Goal: Check status: Check status

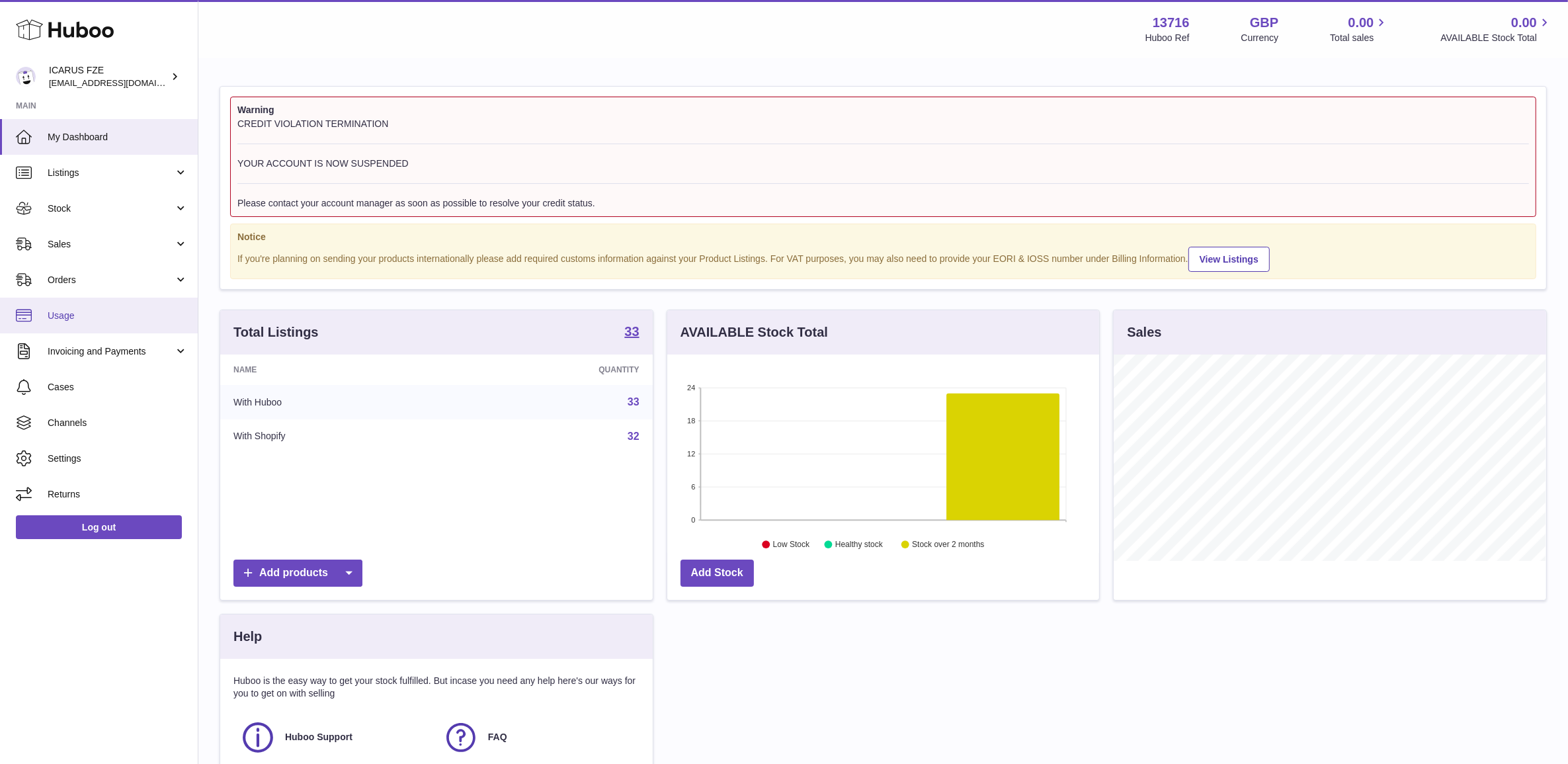
scroll to position [205, 431]
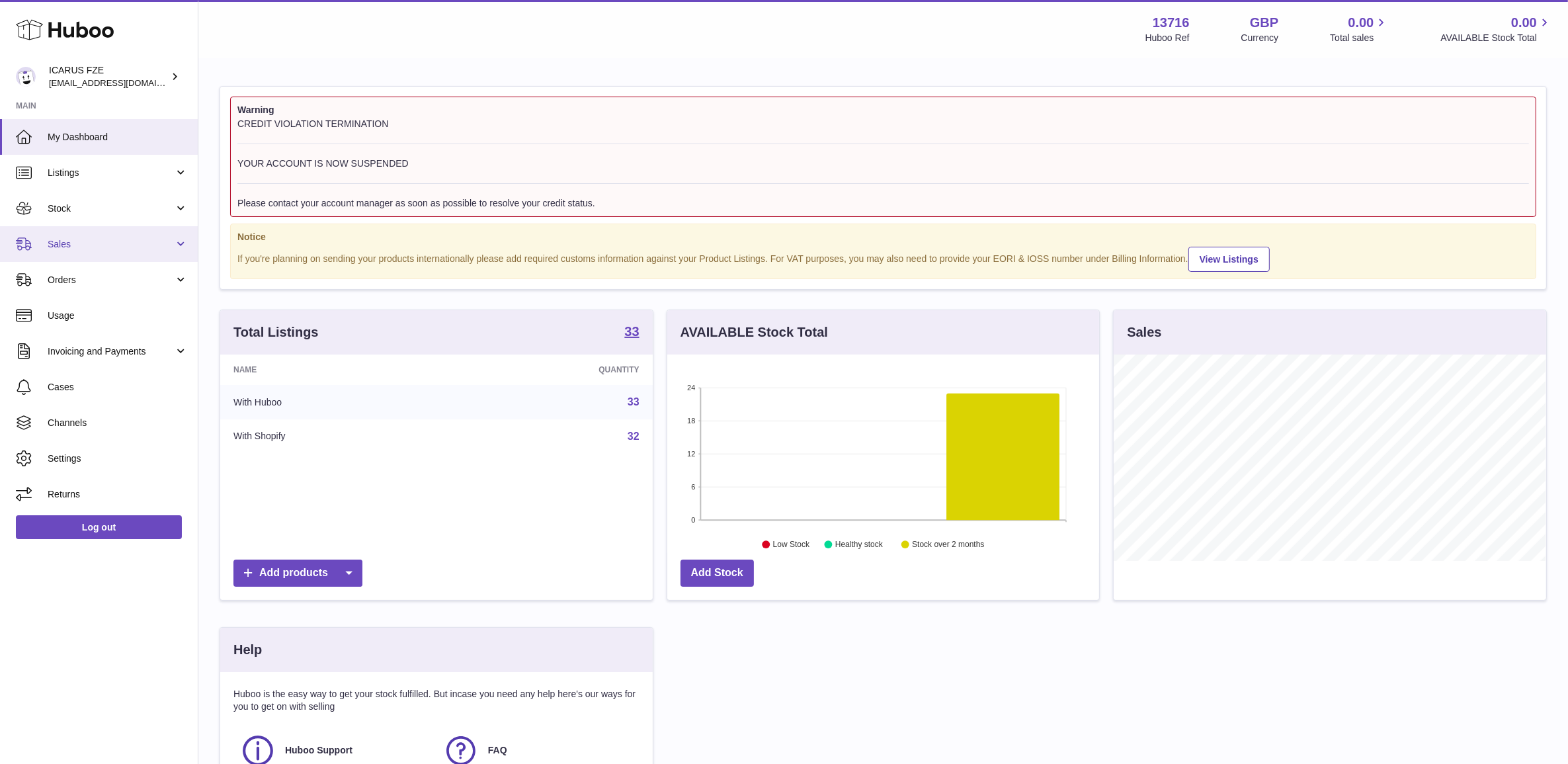
drag, startPoint x: 81, startPoint y: 239, endPoint x: 83, endPoint y: 256, distance: 17.1
click at [81, 239] on span "Sales" at bounding box center [111, 244] width 126 height 13
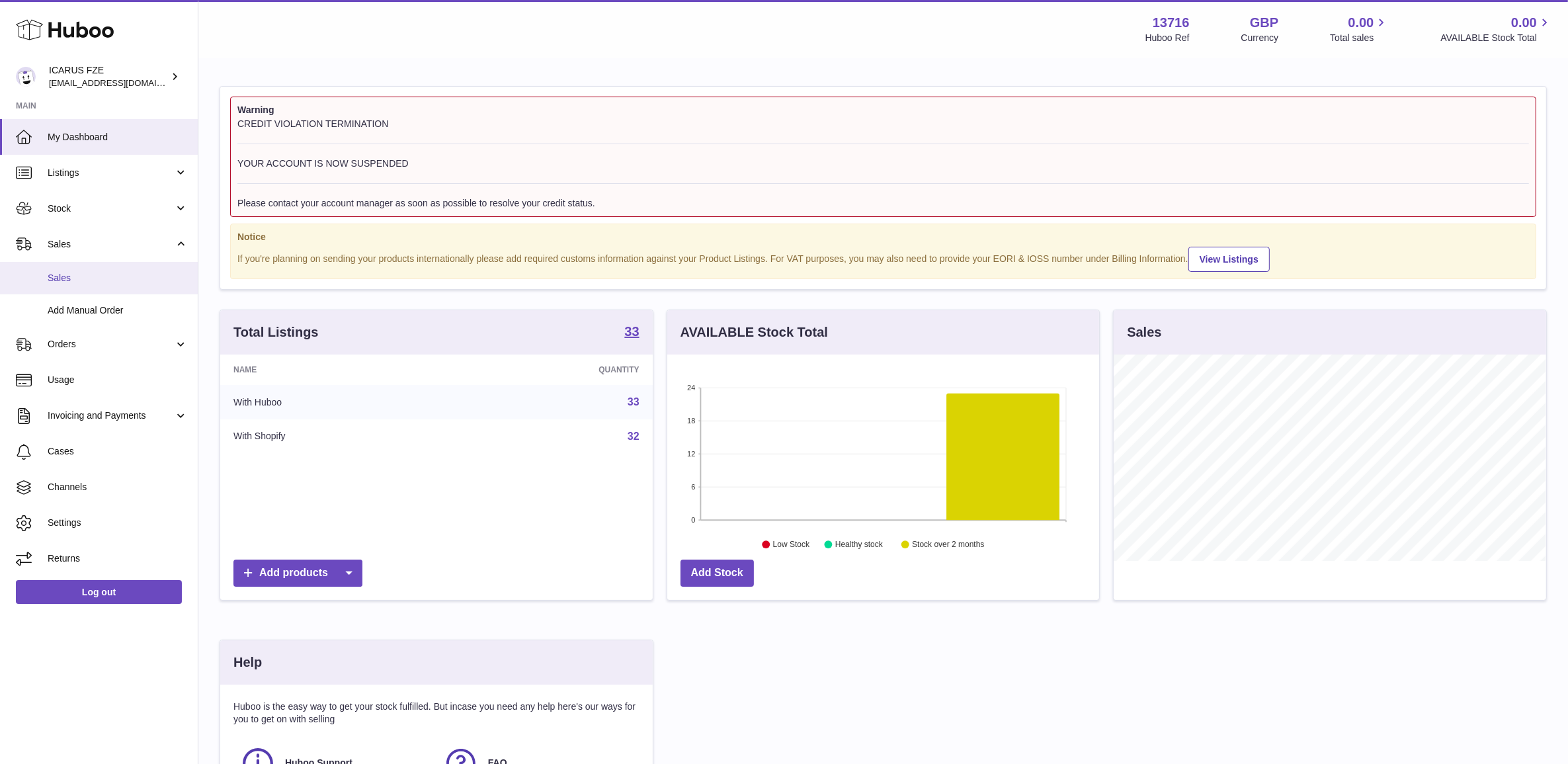
click at [90, 280] on span "Sales" at bounding box center [118, 278] width 140 height 13
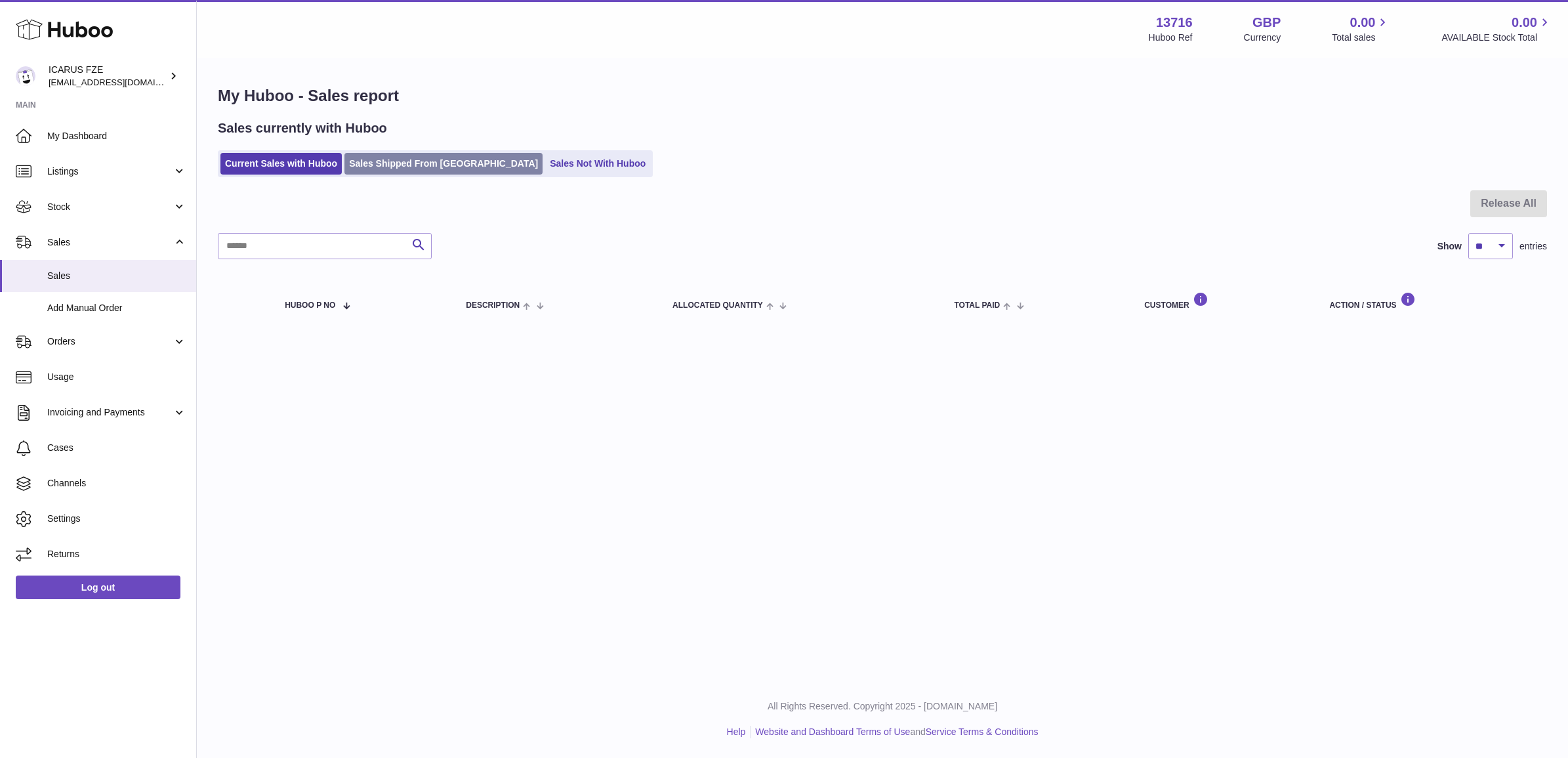
click at [365, 164] on link "Sales Shipped From [GEOGRAPHIC_DATA]" at bounding box center [443, 164] width 198 height 21
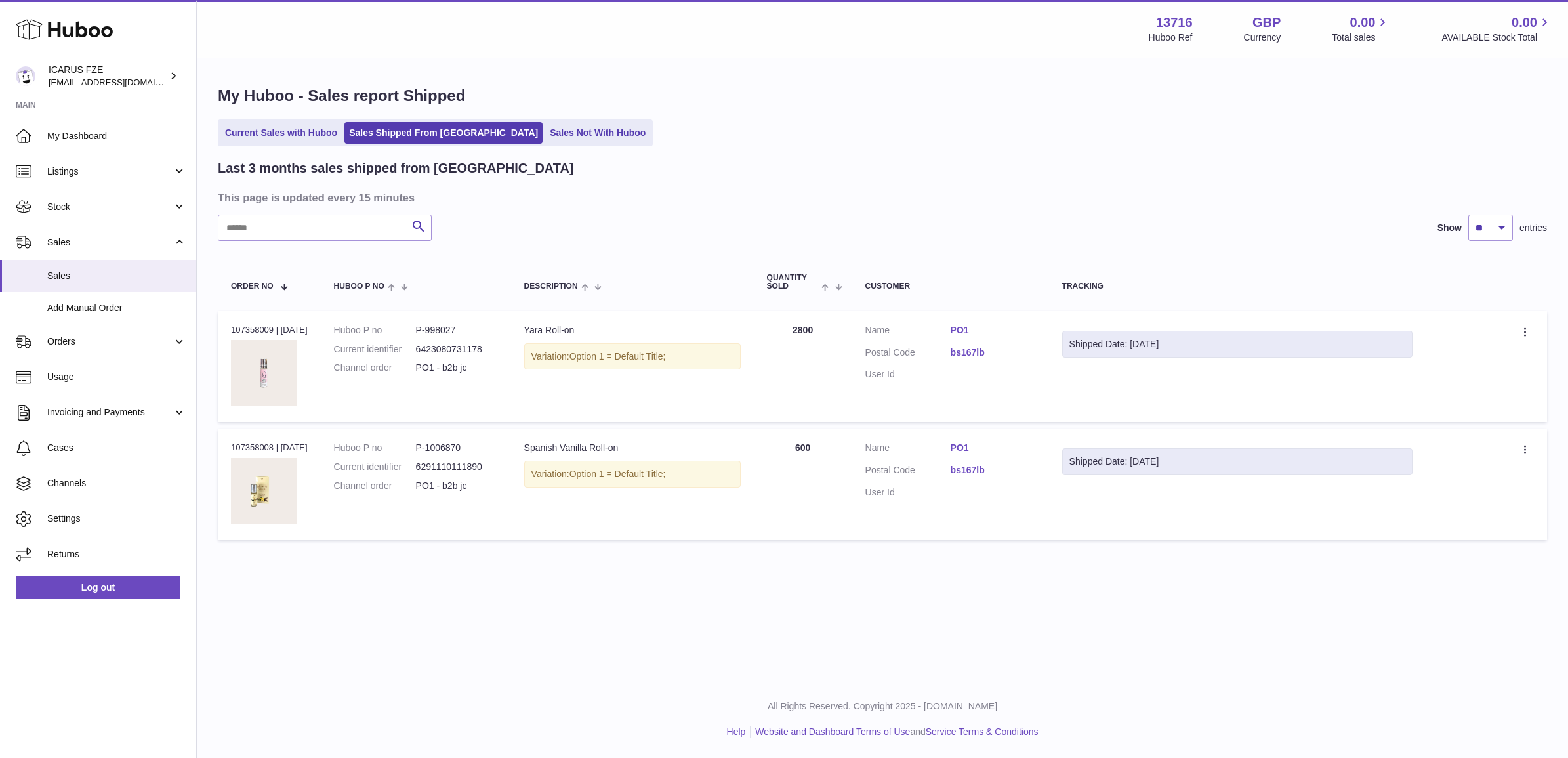
click at [300, 333] on div "Order no 107358009 | [DATE]" at bounding box center [269, 330] width 77 height 12
drag, startPoint x: 300, startPoint y: 333, endPoint x: 312, endPoint y: 349, distance: 20.0
click at [312, 349] on td "Order no 107358009 | [DATE]" at bounding box center [269, 366] width 103 height 111
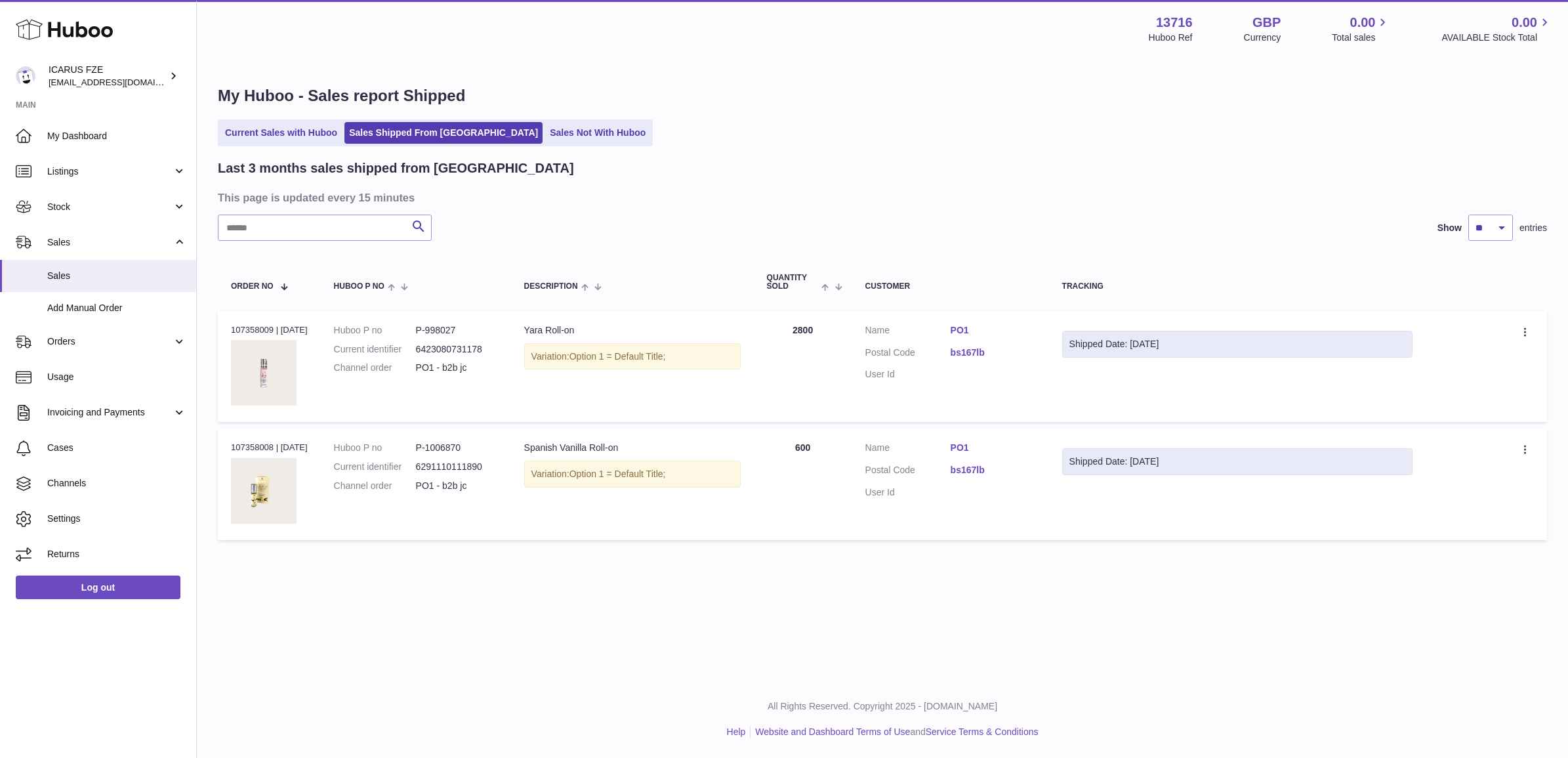
click at [1183, 358] on td "Shipped Date: [DATE]" at bounding box center [1237, 366] width 376 height 111
click at [240, 333] on div "Order no 107358009 | [DATE]" at bounding box center [269, 330] width 77 height 12
copy div "107358009"
